Goal: Information Seeking & Learning: Learn about a topic

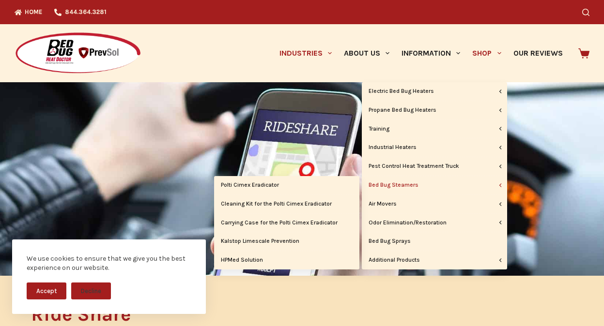
click at [404, 180] on link "Bed Bug Steamers" at bounding box center [434, 185] width 145 height 18
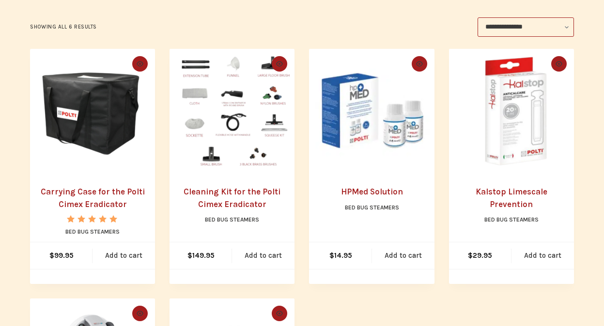
scroll to position [242, 0]
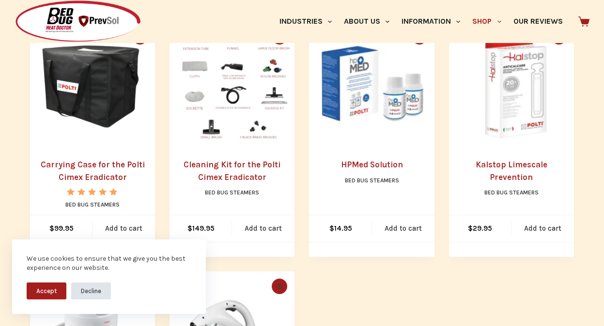
drag, startPoint x: 96, startPoint y: 296, endPoint x: 110, endPoint y: 293, distance: 13.9
click at [100, 294] on button "Decline" at bounding box center [91, 291] width 40 height 17
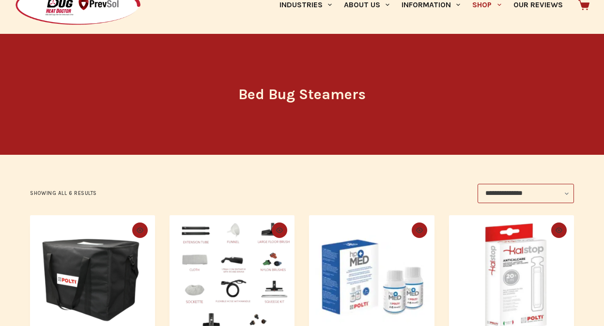
scroll to position [0, 0]
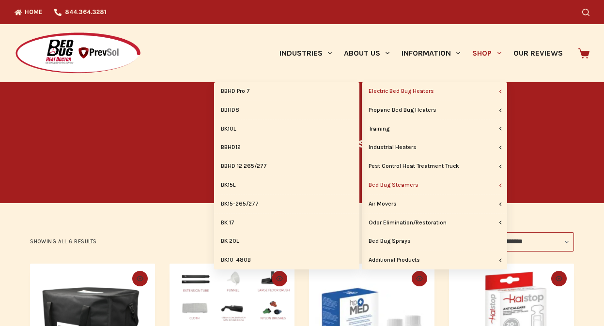
click at [419, 95] on link "Electric Bed Bug Heaters" at bounding box center [434, 91] width 145 height 18
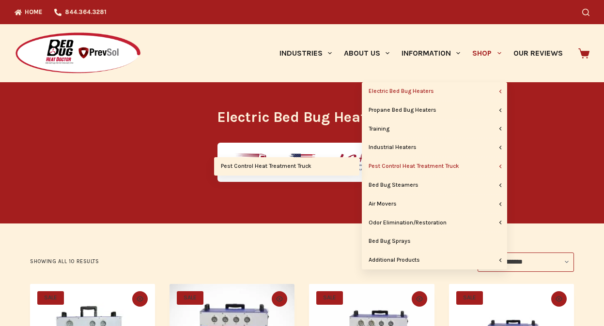
click at [453, 164] on link "Pest Control Heat Treatment Truck" at bounding box center [434, 166] width 145 height 18
click at [312, 169] on link "Pest Control Heat Treatment Truck" at bounding box center [286, 166] width 145 height 18
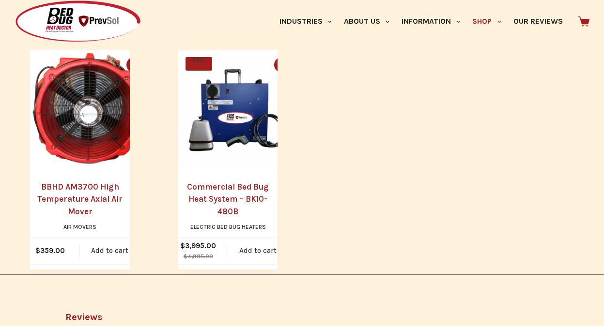
scroll to position [1114, 0]
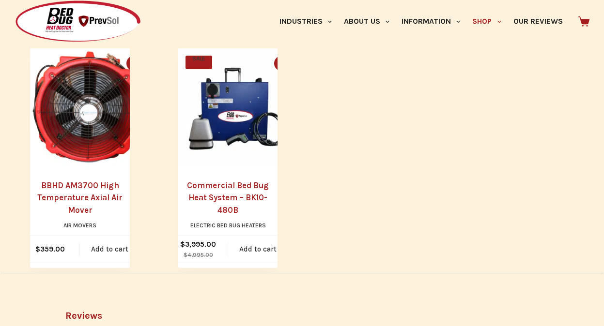
click at [231, 180] on link "Commercial Bed Bug Heat System – BK10-480B" at bounding box center [228, 198] width 100 height 37
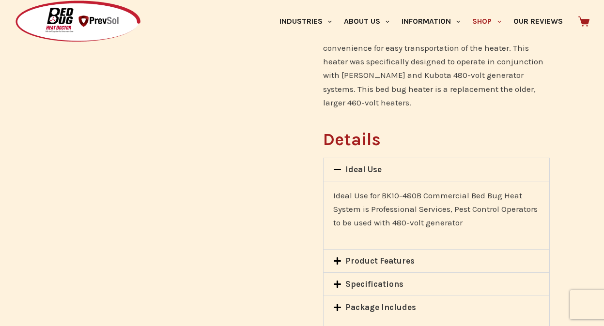
scroll to position [678, 0]
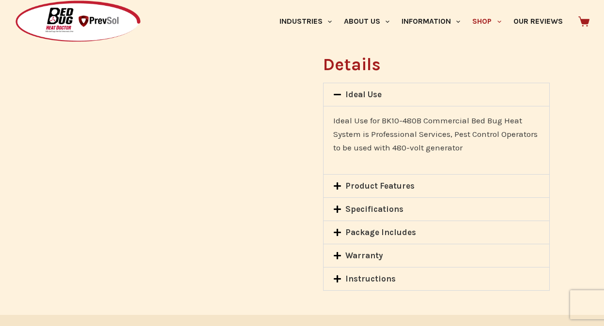
click at [371, 274] on link "Instructions" at bounding box center [370, 279] width 50 height 10
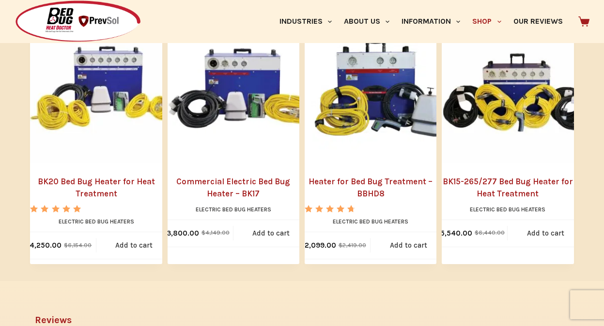
scroll to position [1065, 0]
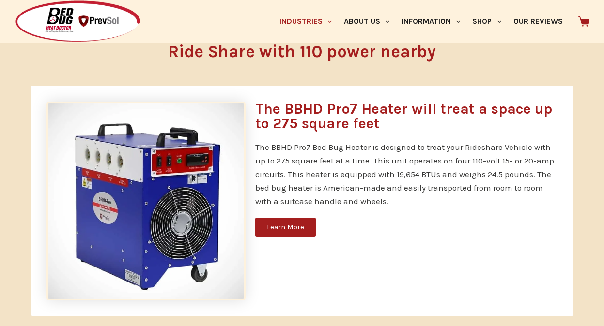
scroll to position [533, 0]
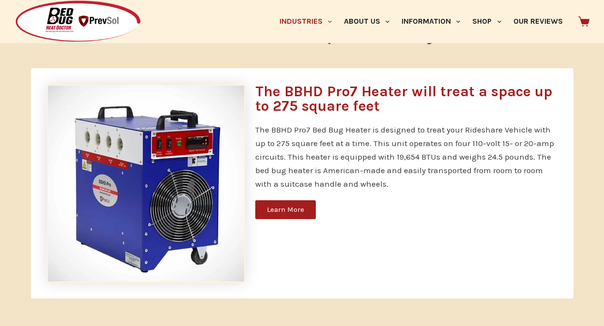
click at [296, 211] on span "Learn More" at bounding box center [285, 209] width 37 height 7
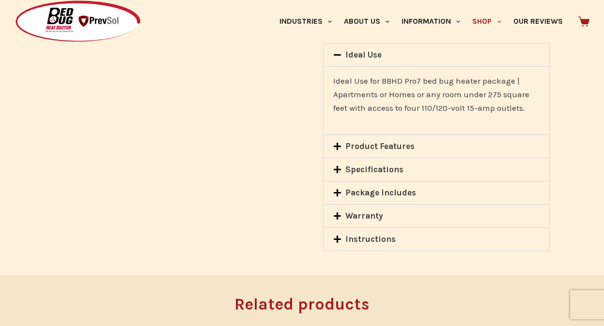
scroll to position [823, 0]
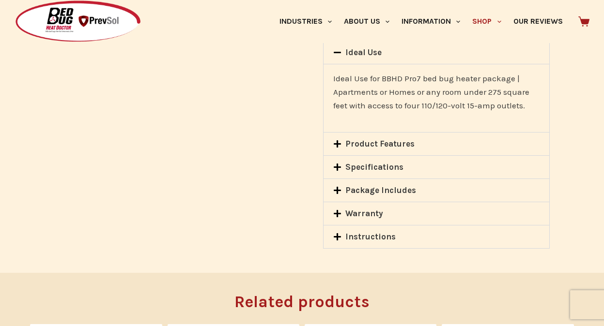
click at [381, 139] on link "Product Features" at bounding box center [379, 144] width 69 height 10
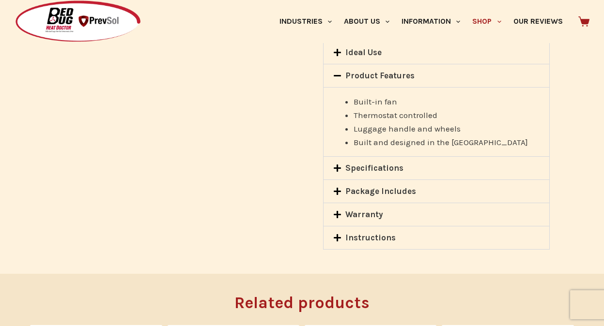
click at [376, 163] on link "Specifications" at bounding box center [374, 168] width 58 height 10
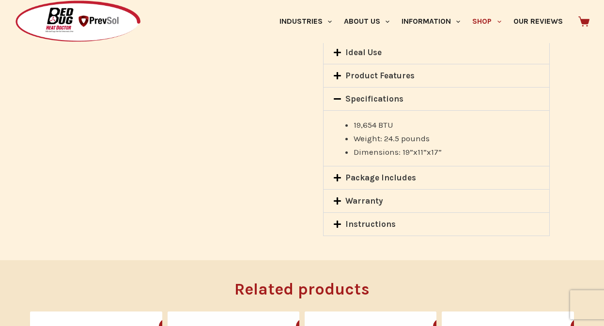
click at [376, 173] on link "Package Includes" at bounding box center [380, 178] width 71 height 10
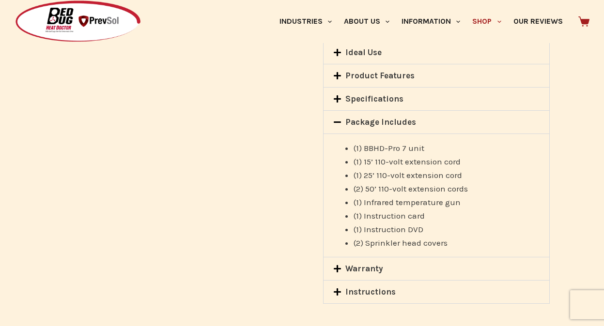
click at [362, 264] on link "Warranty" at bounding box center [364, 269] width 38 height 10
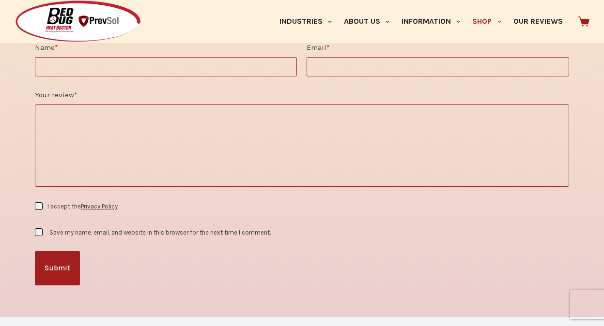
scroll to position [1550, 0]
